Goal: Task Accomplishment & Management: Use online tool/utility

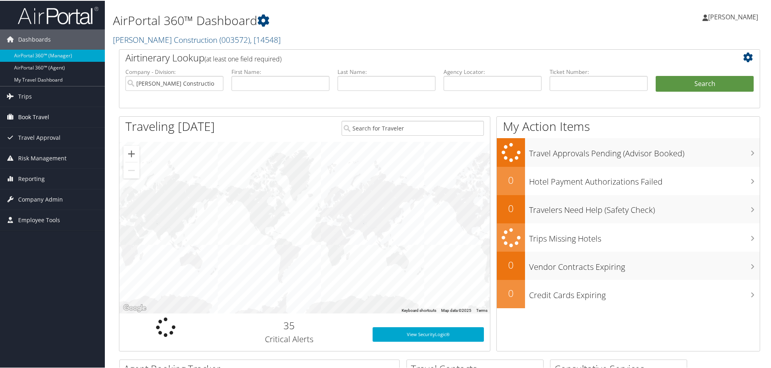
click at [37, 115] on span "Book Travel" at bounding box center [33, 116] width 31 height 20
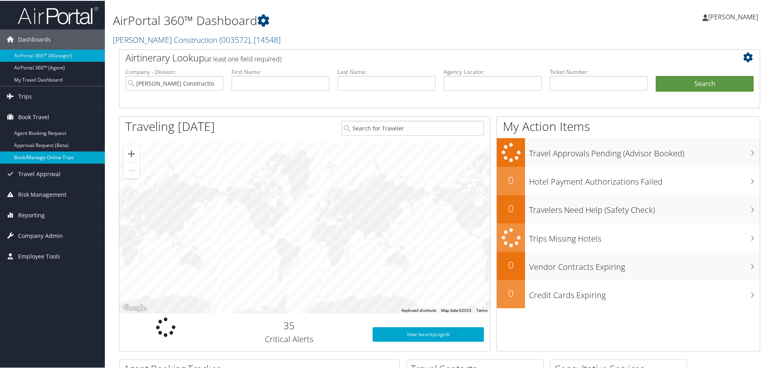
click at [34, 153] on link "Book/Manage Online Trips" at bounding box center [52, 156] width 105 height 12
